Goal: Find specific page/section

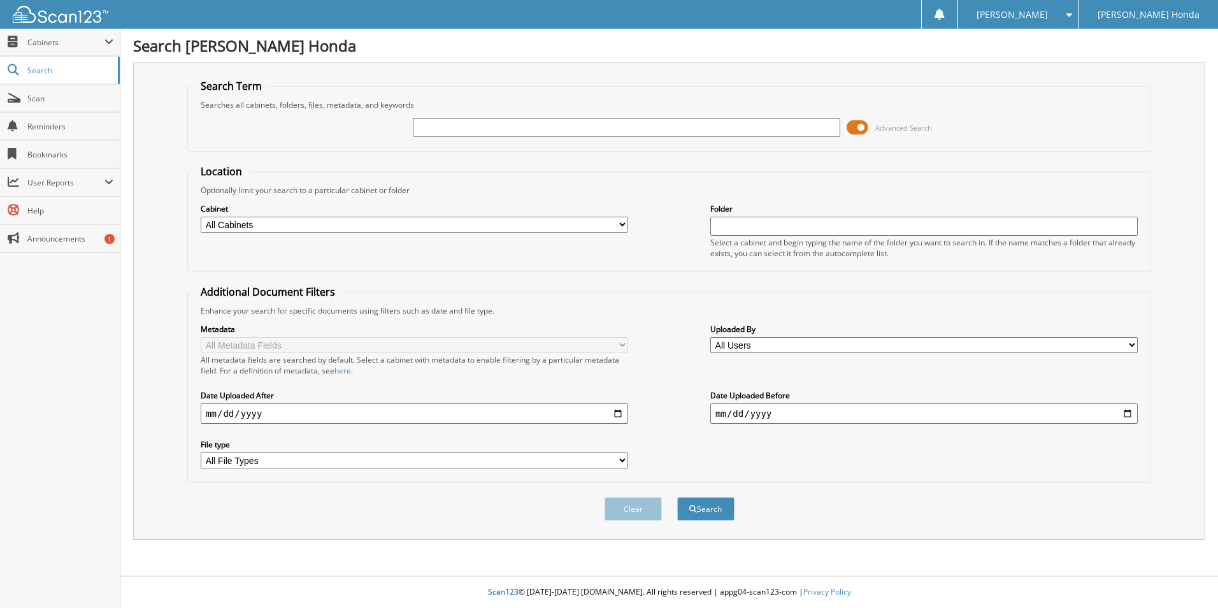
click at [852, 128] on span at bounding box center [857, 127] width 22 height 19
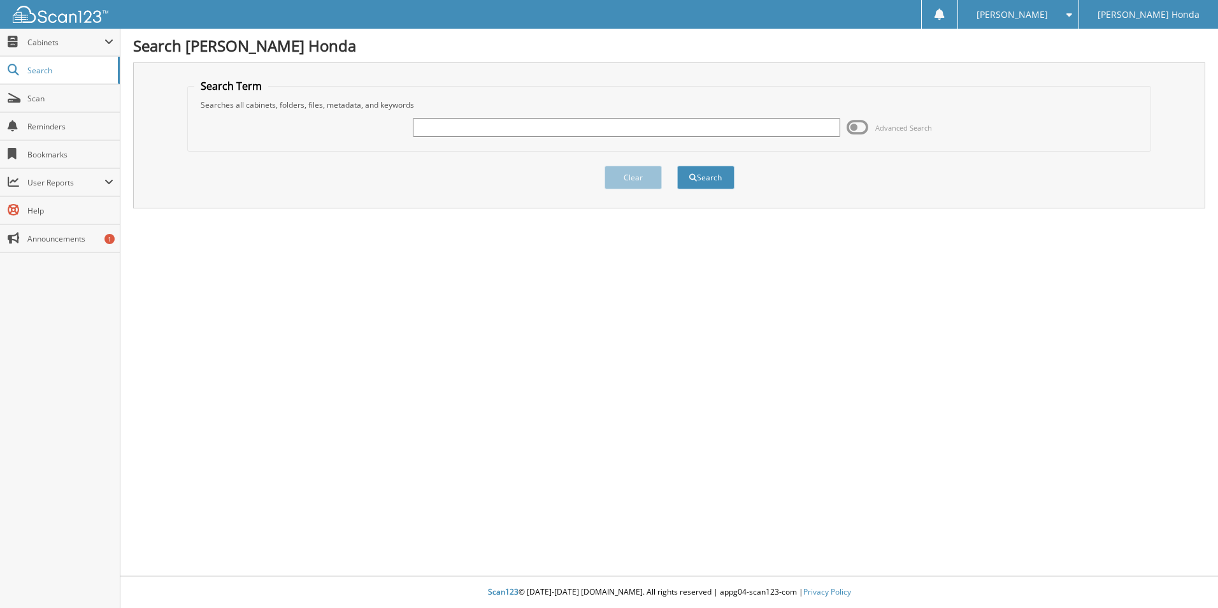
click at [561, 132] on input "text" at bounding box center [626, 127] width 427 height 19
type input "222410A"
click at [677, 166] on button "Search" at bounding box center [705, 178] width 57 height 24
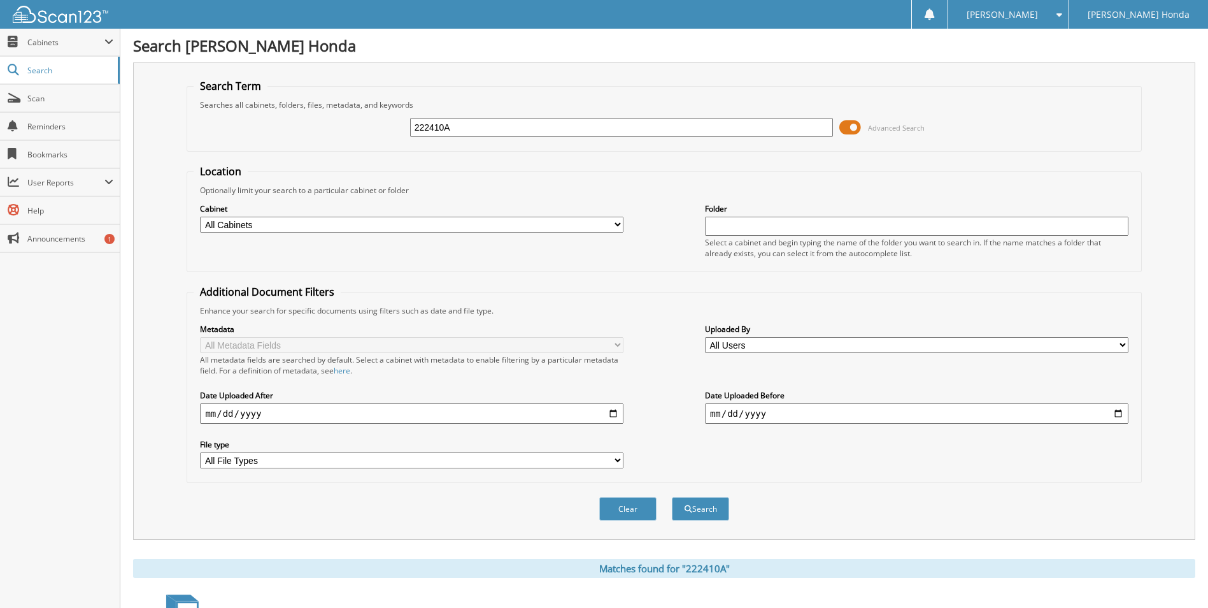
click at [846, 125] on span at bounding box center [850, 127] width 22 height 19
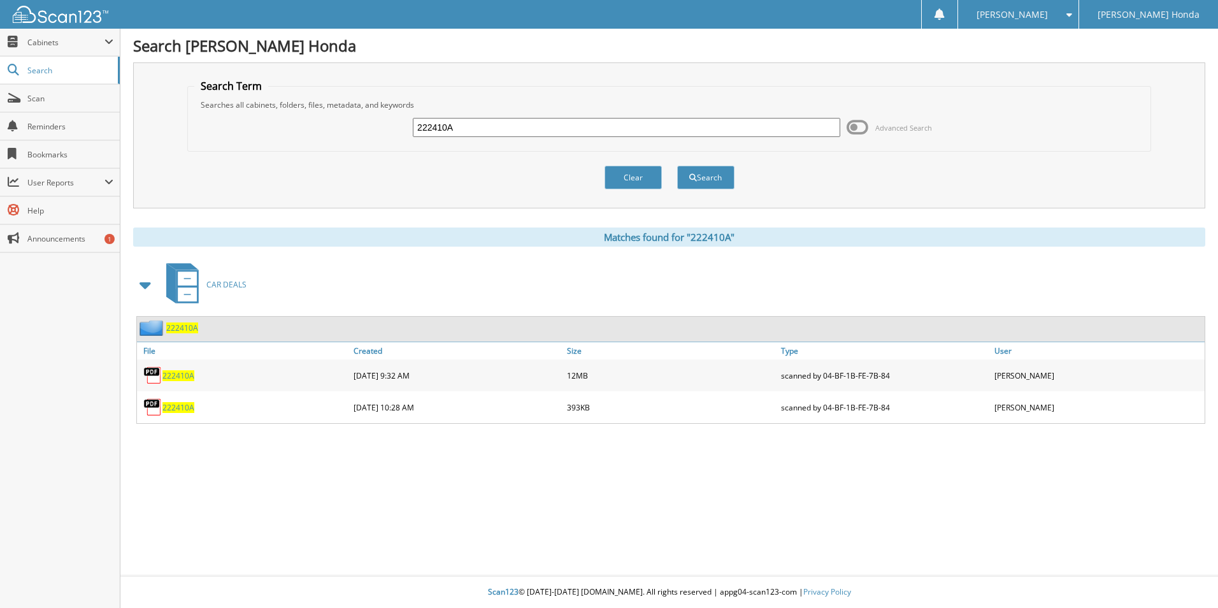
click at [174, 406] on span "222410A" at bounding box center [178, 407] width 32 height 11
